Goal: Check status

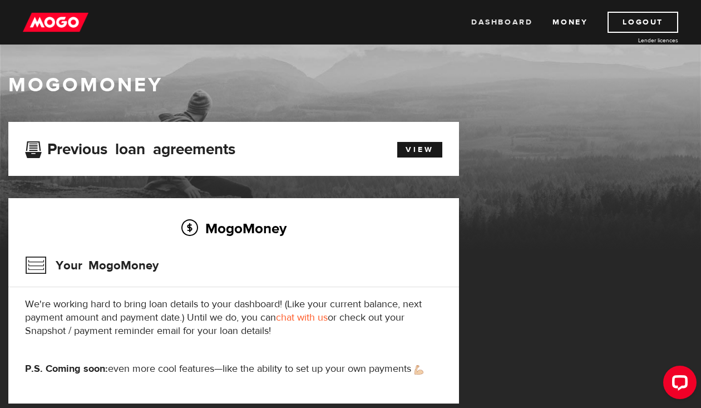
click at [515, 29] on link "Dashboard" at bounding box center [501, 22] width 61 height 21
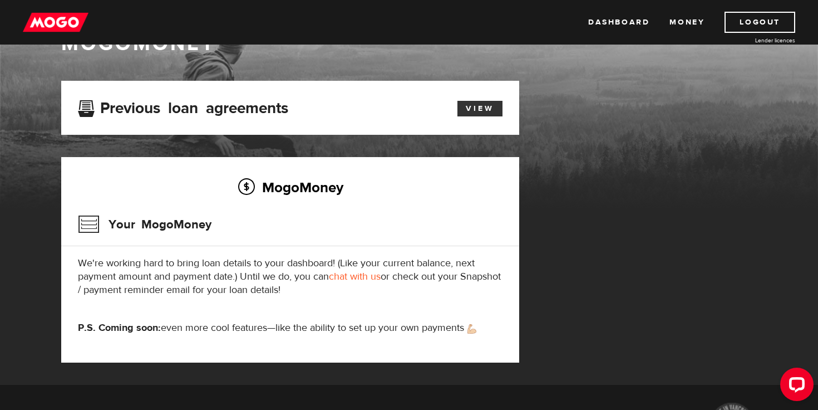
click at [484, 114] on link "View" at bounding box center [479, 109] width 45 height 16
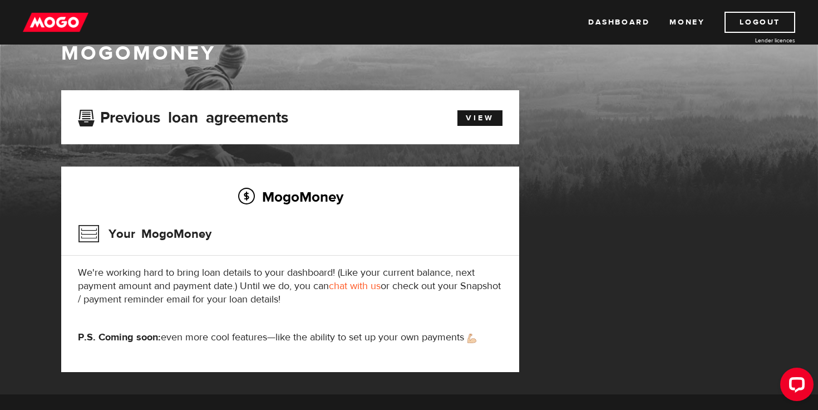
scroll to position [28, 0]
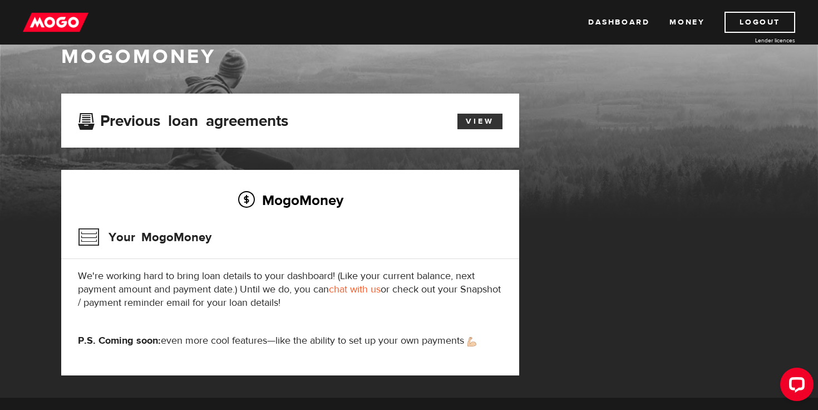
click at [484, 125] on link "View" at bounding box center [479, 122] width 45 height 16
